Goal: Navigation & Orientation: Go to known website

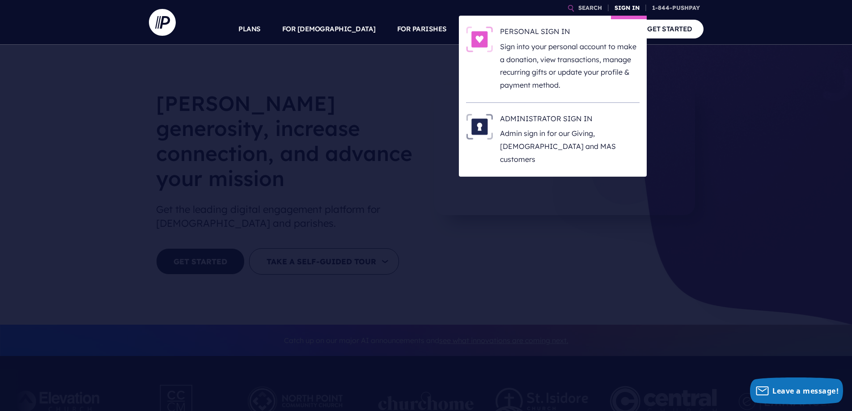
click at [621, 8] on link "SIGN IN" at bounding box center [627, 8] width 32 height 16
click at [554, 122] on h6 "ADMINISTRATOR SIGN IN" at bounding box center [569, 120] width 139 height 13
click at [627, 8] on link "SIGN IN" at bounding box center [627, 8] width 32 height 16
click at [561, 113] on li "ADMINISTRATOR SIGN IN Admin sign in for our Giving, [DEMOGRAPHIC_DATA] and MAS …" at bounding box center [552, 140] width 173 height 74
